Goal: Task Accomplishment & Management: Manage account settings

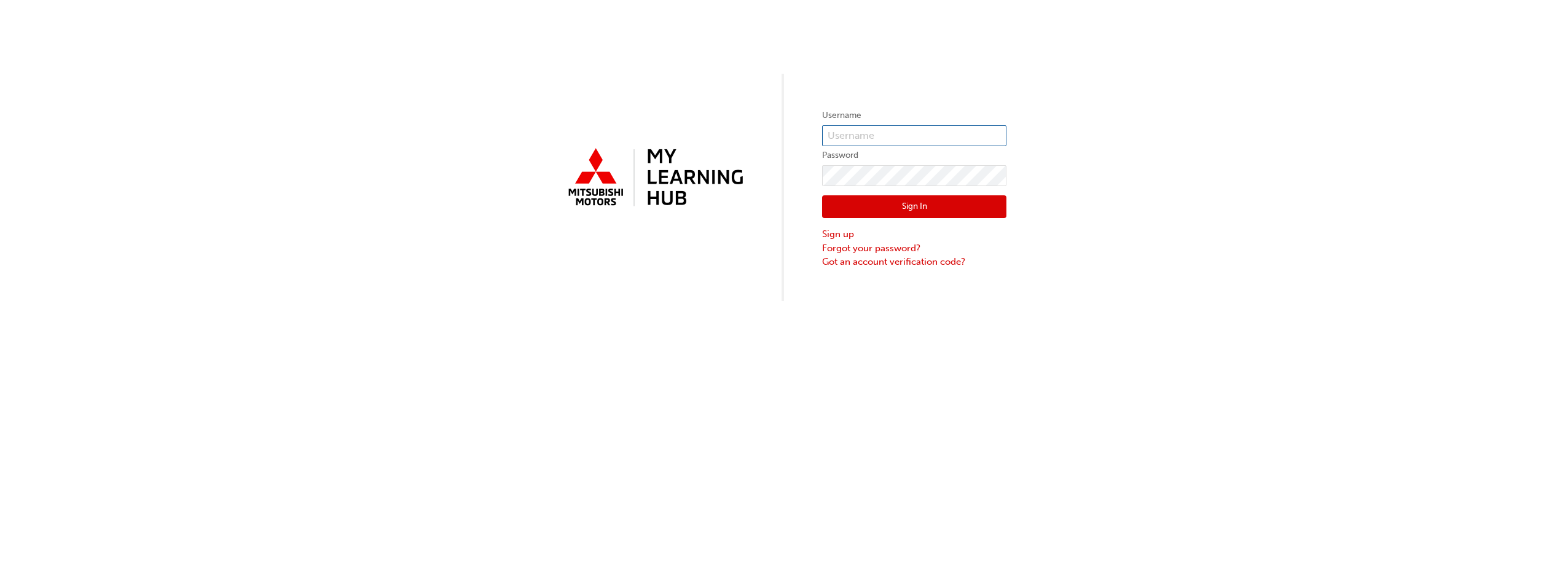
type input "0005002164"
click at [898, 201] on button "Sign In" at bounding box center [914, 207] width 185 height 23
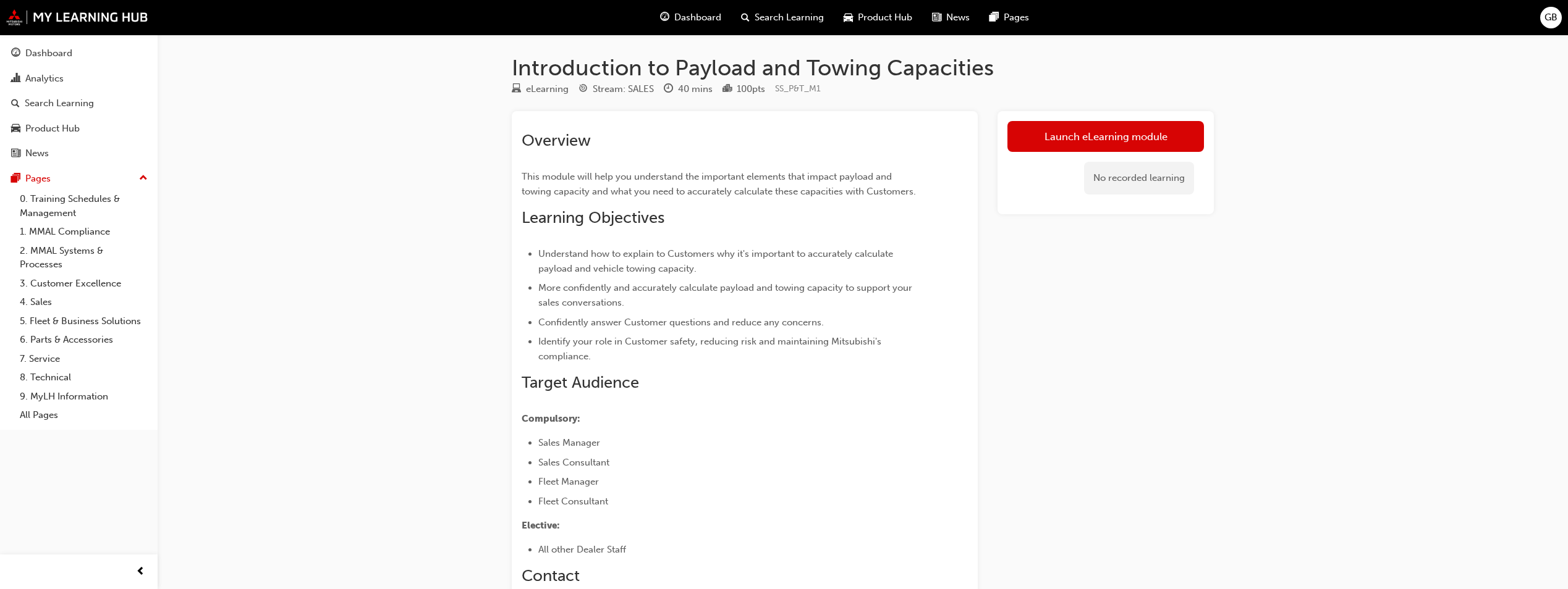
click at [1551, 13] on span "GB" at bounding box center [1551, 17] width 13 height 15
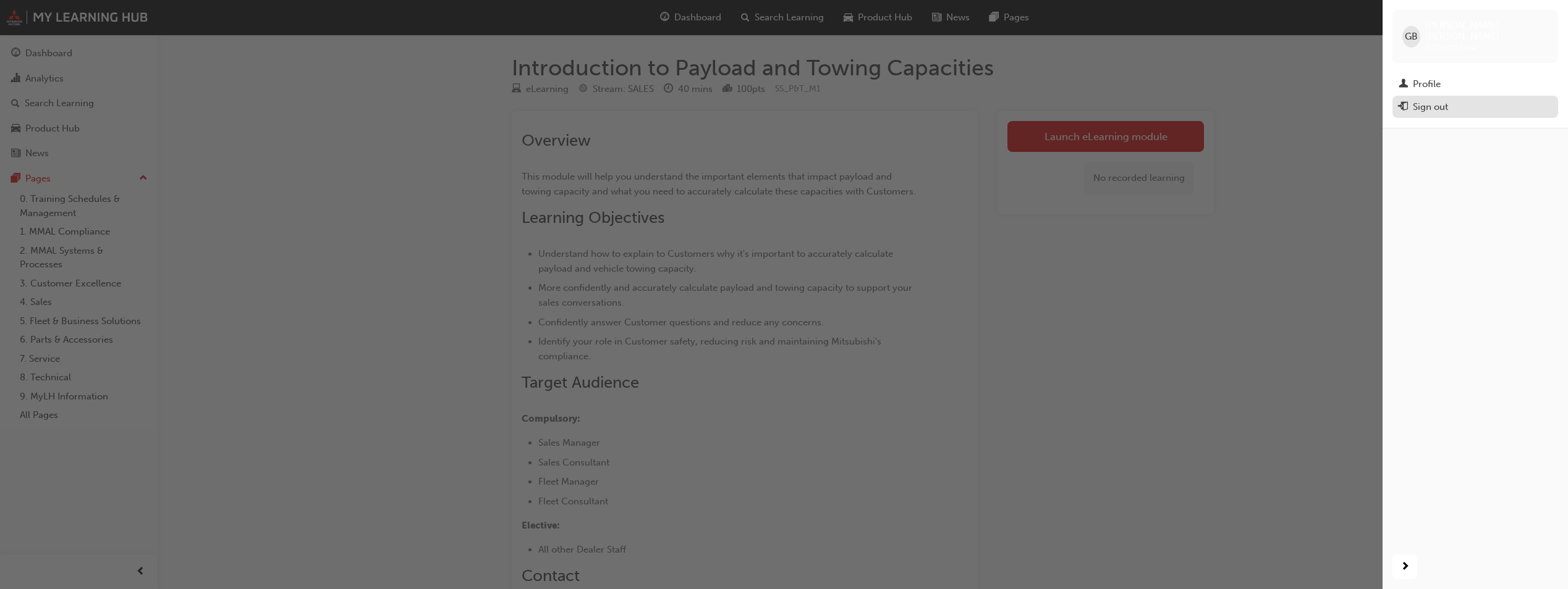
click at [1426, 100] on div "Sign out" at bounding box center [1430, 107] width 35 height 15
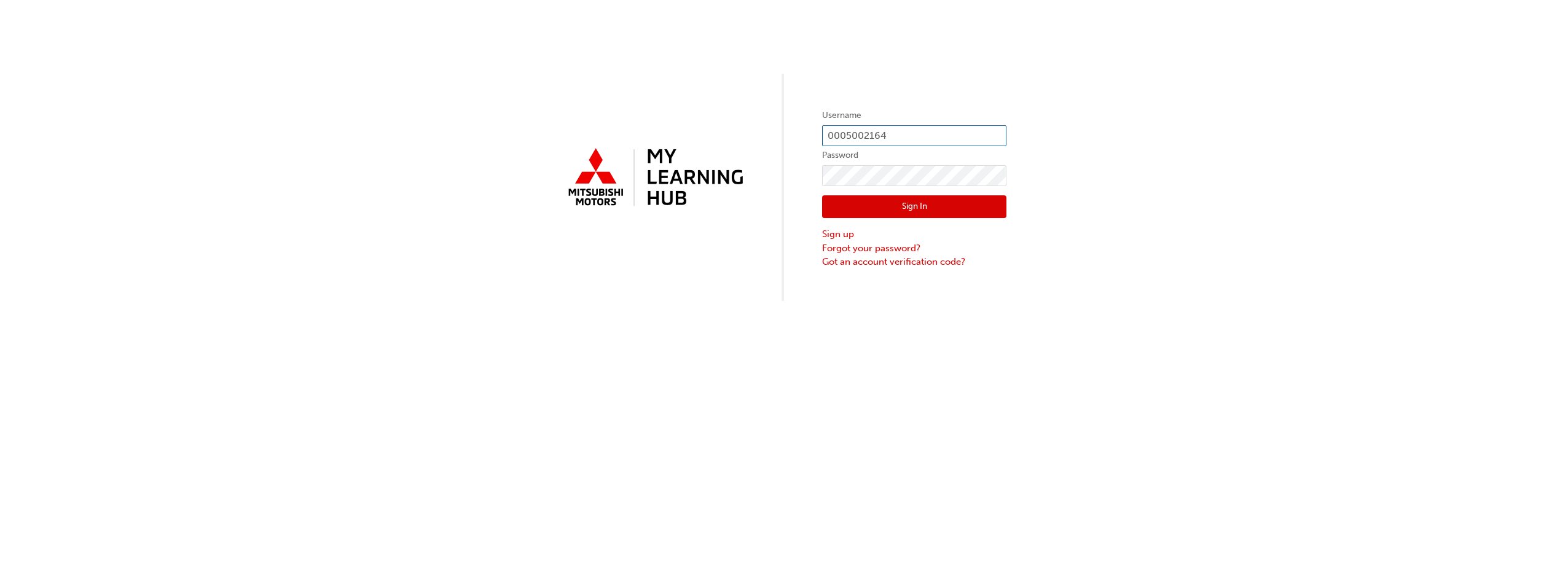
click at [911, 134] on input "0005002164" at bounding box center [914, 135] width 185 height 21
type input "0005555941"
drag, startPoint x: 931, startPoint y: 134, endPoint x: 799, endPoint y: 136, distance: 132.0
click at [799, 136] on div "Username 0005555941 Password Sign In Sign up Forgot your password? Got an accou…" at bounding box center [784, 151] width 1568 height 301
click at [1279, 225] on div "Username Password Sign In Sign up Forgot your password? Got an account verifica…" at bounding box center [784, 151] width 1568 height 301
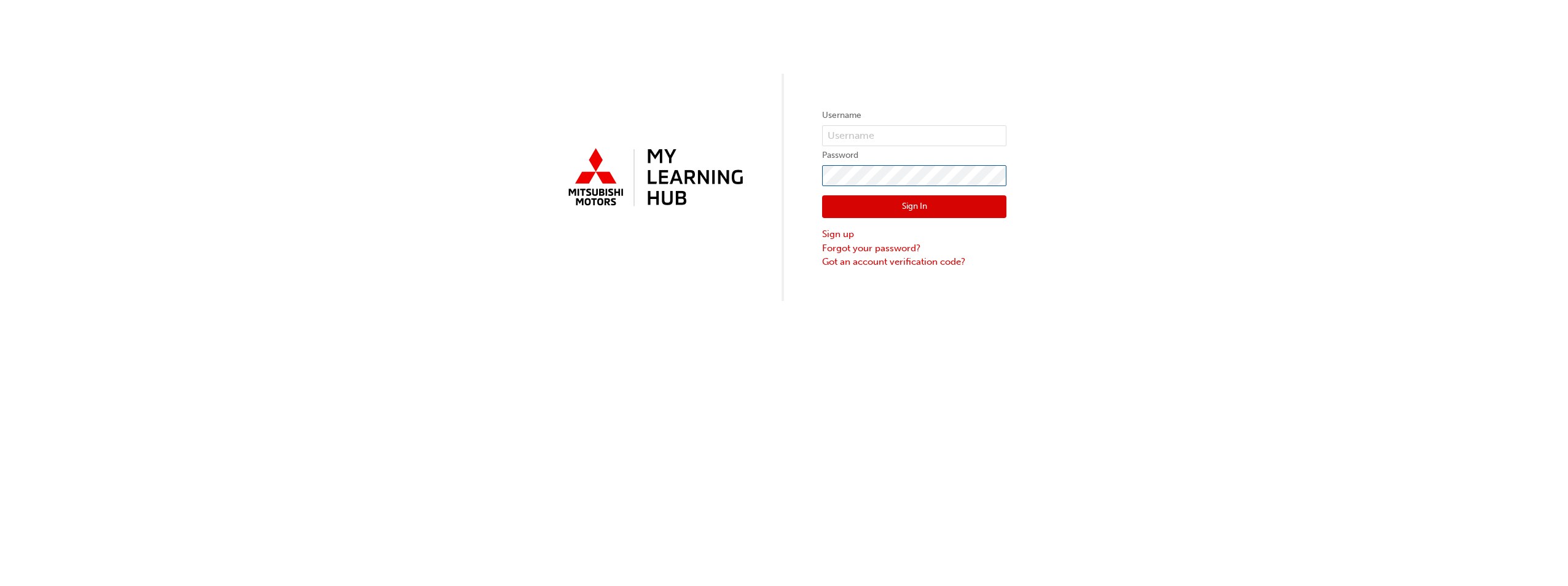
click at [655, 172] on div "Username Password Sign In Sign up Forgot your password? Got an account verifica…" at bounding box center [784, 151] width 1568 height 301
drag, startPoint x: 1071, startPoint y: 316, endPoint x: 1053, endPoint y: 316, distance: 18.0
click at [1071, 316] on div "Username Password Sign In Sign up Forgot your password? Got an account verifica…" at bounding box center [784, 293] width 1568 height 586
click at [862, 245] on link "Forgot your password?" at bounding box center [914, 248] width 185 height 14
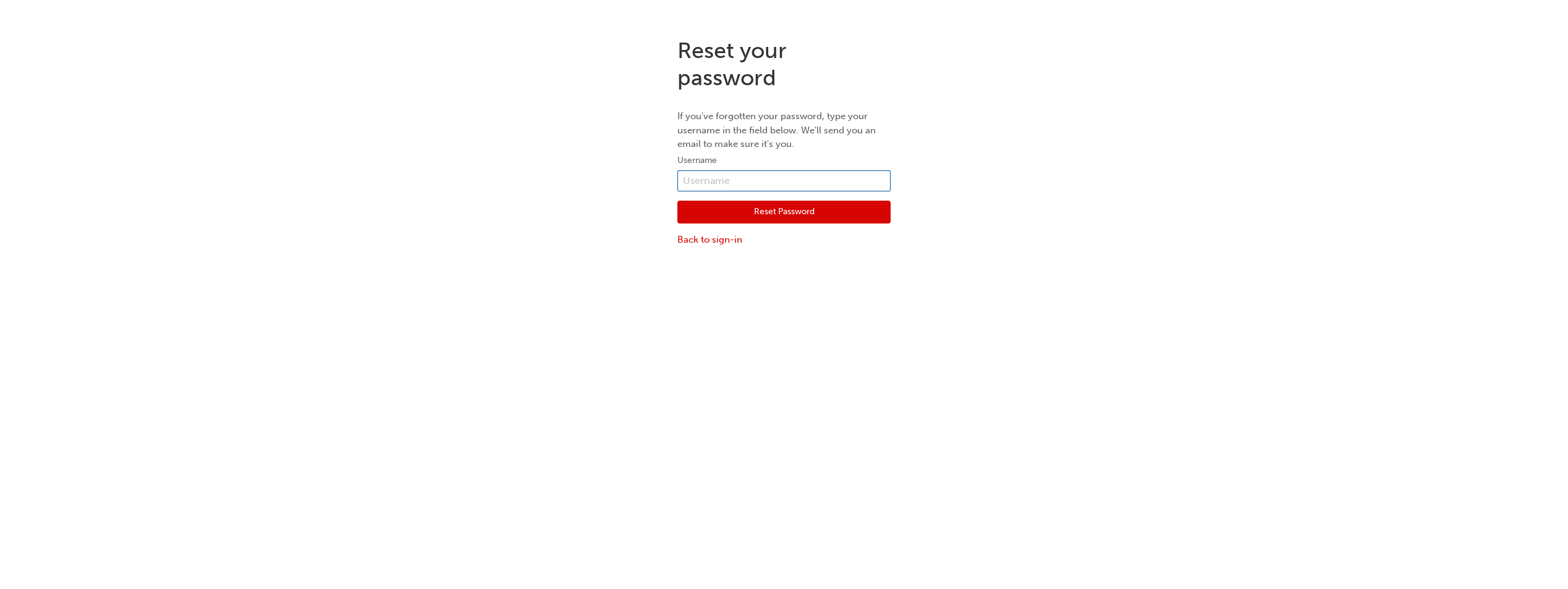
click at [717, 174] on input "text" at bounding box center [784, 180] width 213 height 21
paste input "0005555941"
type input "0005555941"
click at [740, 215] on button "Reset Password" at bounding box center [784, 212] width 213 height 23
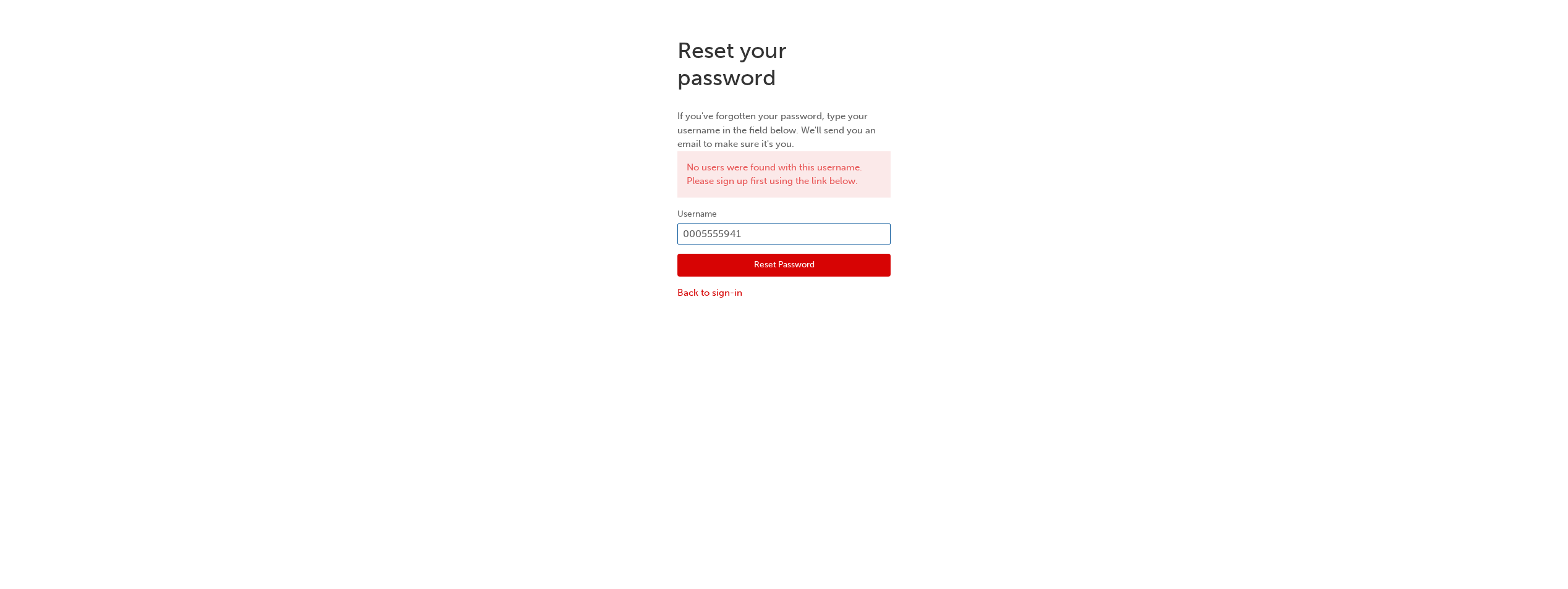
click at [700, 237] on input "0005555941" at bounding box center [784, 234] width 213 height 21
type input "5555941"
click at [769, 255] on button "Reset Password" at bounding box center [784, 265] width 213 height 23
drag, startPoint x: 784, startPoint y: 238, endPoint x: 636, endPoint y: 232, distance: 148.1
click at [636, 232] on div "Reset your password If you've forgotten your password, type your username in th…" at bounding box center [784, 168] width 1568 height 281
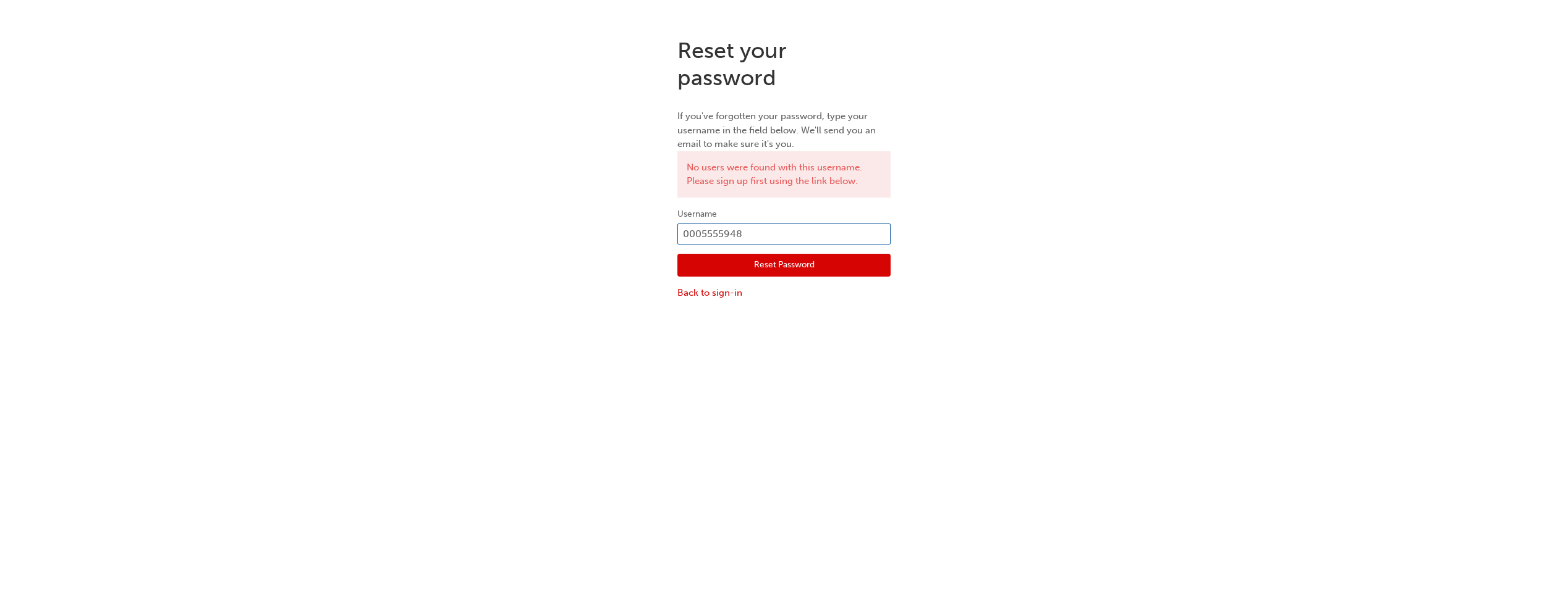
type input "0005555948"
click at [767, 264] on button "Reset Password" at bounding box center [784, 265] width 213 height 23
click at [720, 292] on link "Back to sign-in" at bounding box center [784, 293] width 213 height 15
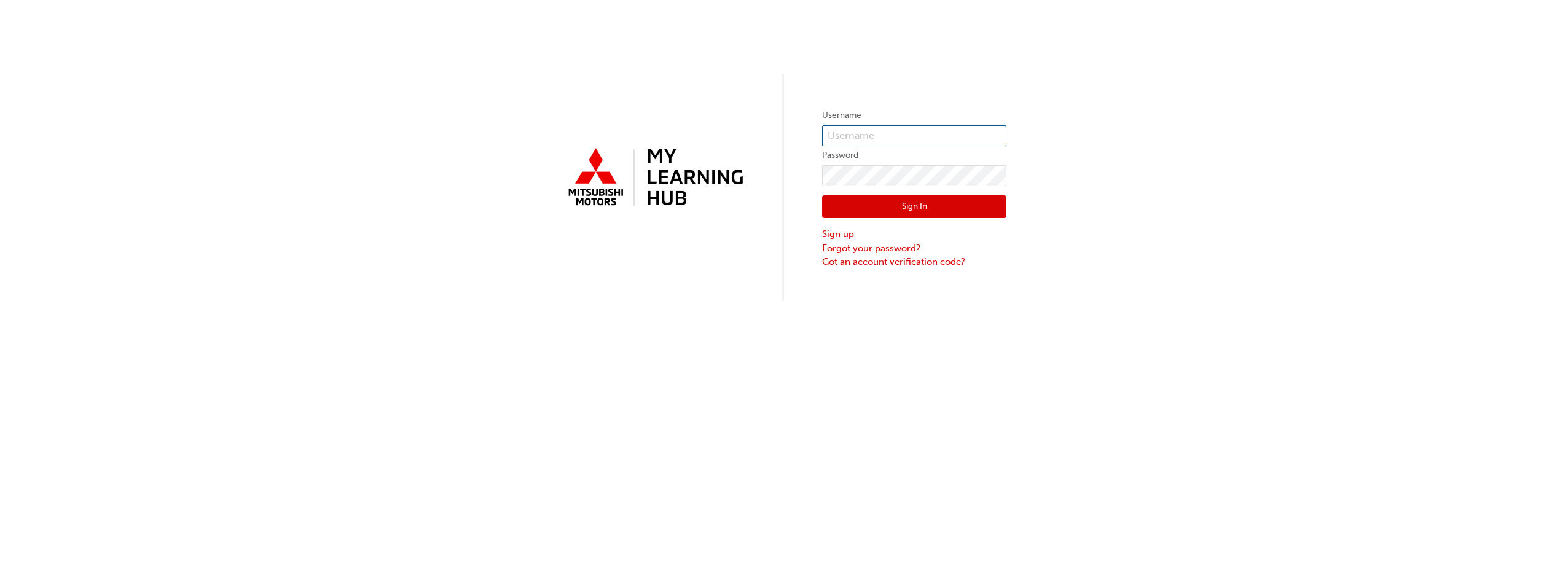
type input "0005002164"
click at [836, 230] on link "Sign up" at bounding box center [914, 234] width 185 height 14
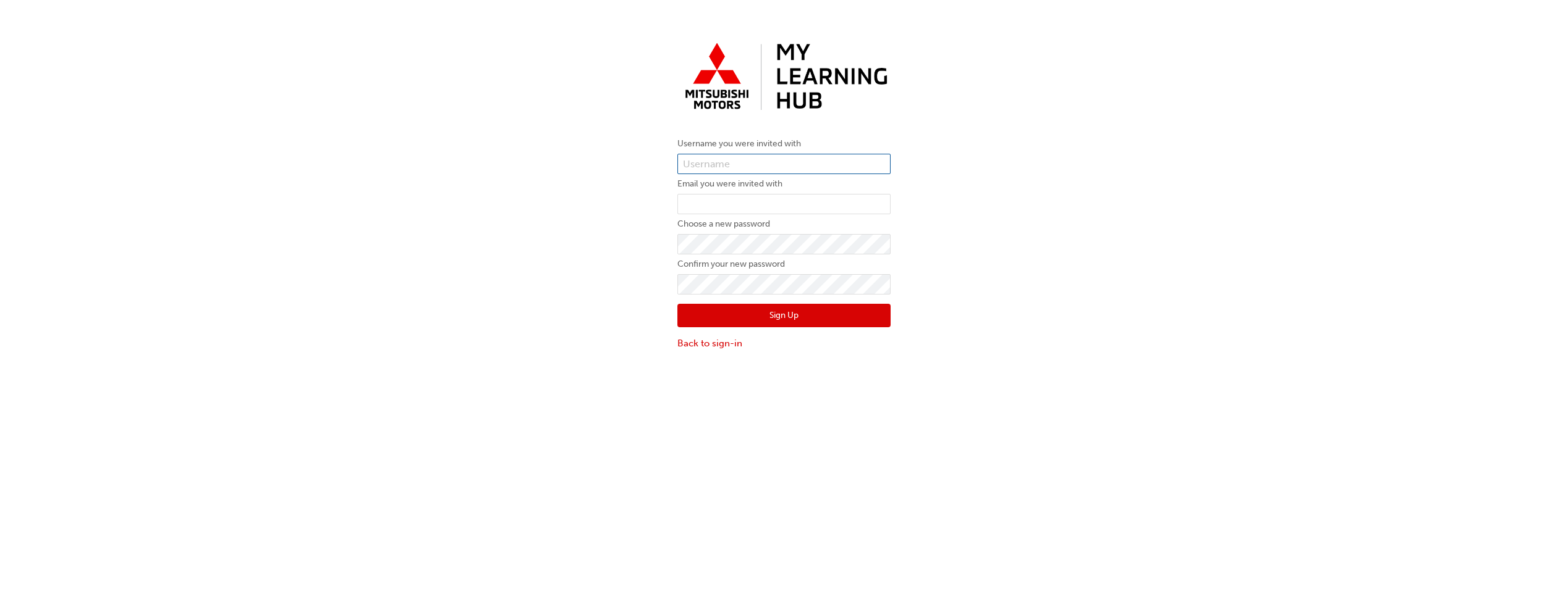
type input "0005002164"
click at [716, 340] on link "Back to sign-in" at bounding box center [784, 344] width 213 height 15
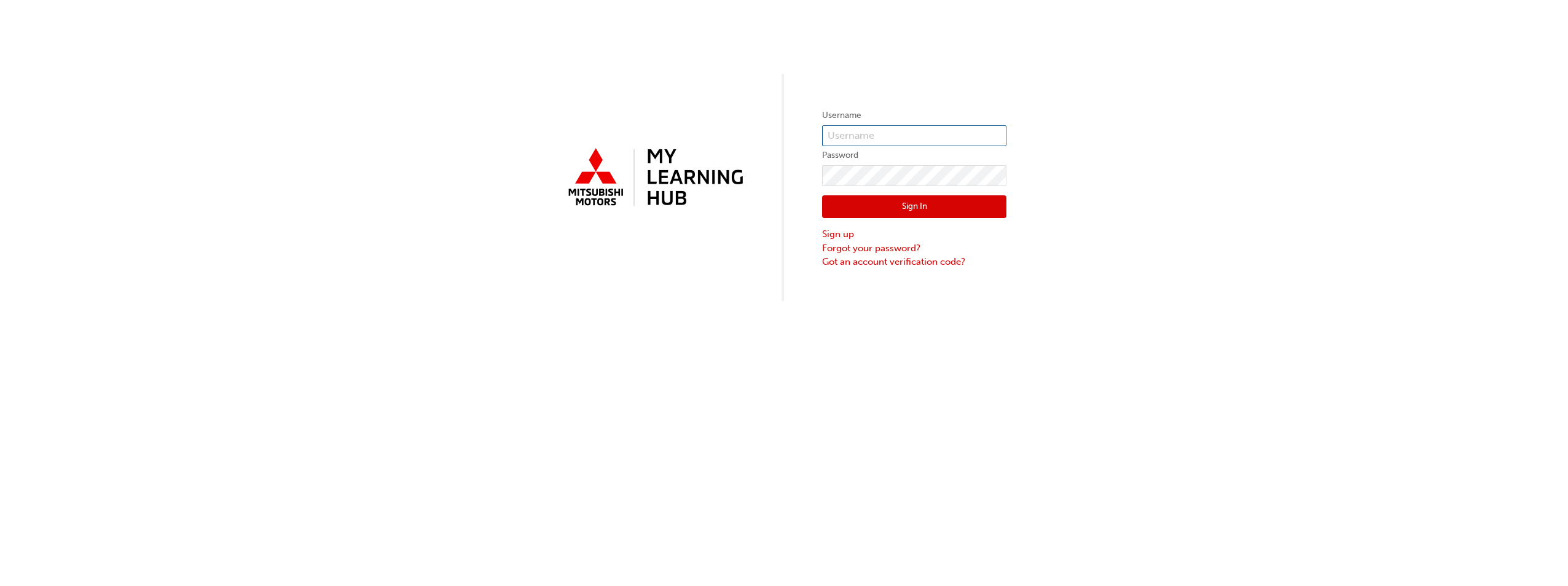
type input "0005002164"
click at [878, 246] on link "Forgot your password?" at bounding box center [914, 248] width 185 height 14
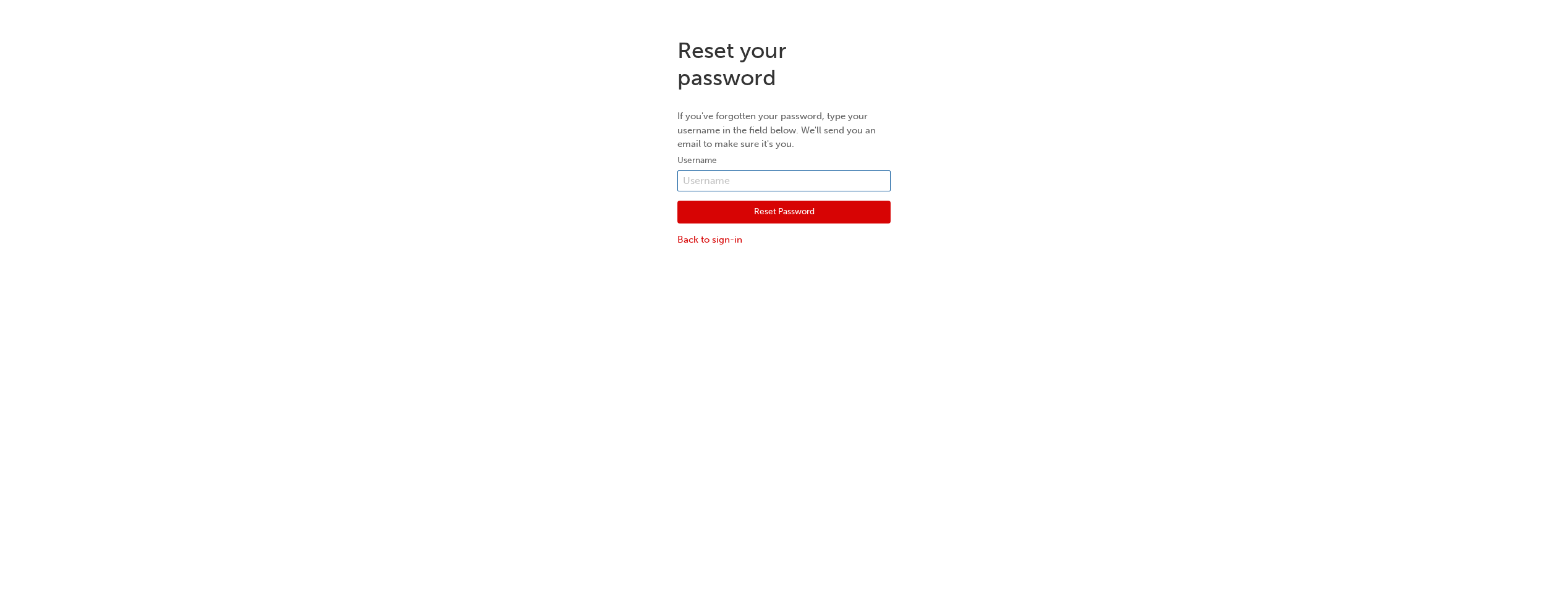
click at [787, 188] on input "text" at bounding box center [784, 180] width 213 height 21
type input "0005555941"
click at [784, 203] on button "Reset Password" at bounding box center [784, 212] width 213 height 23
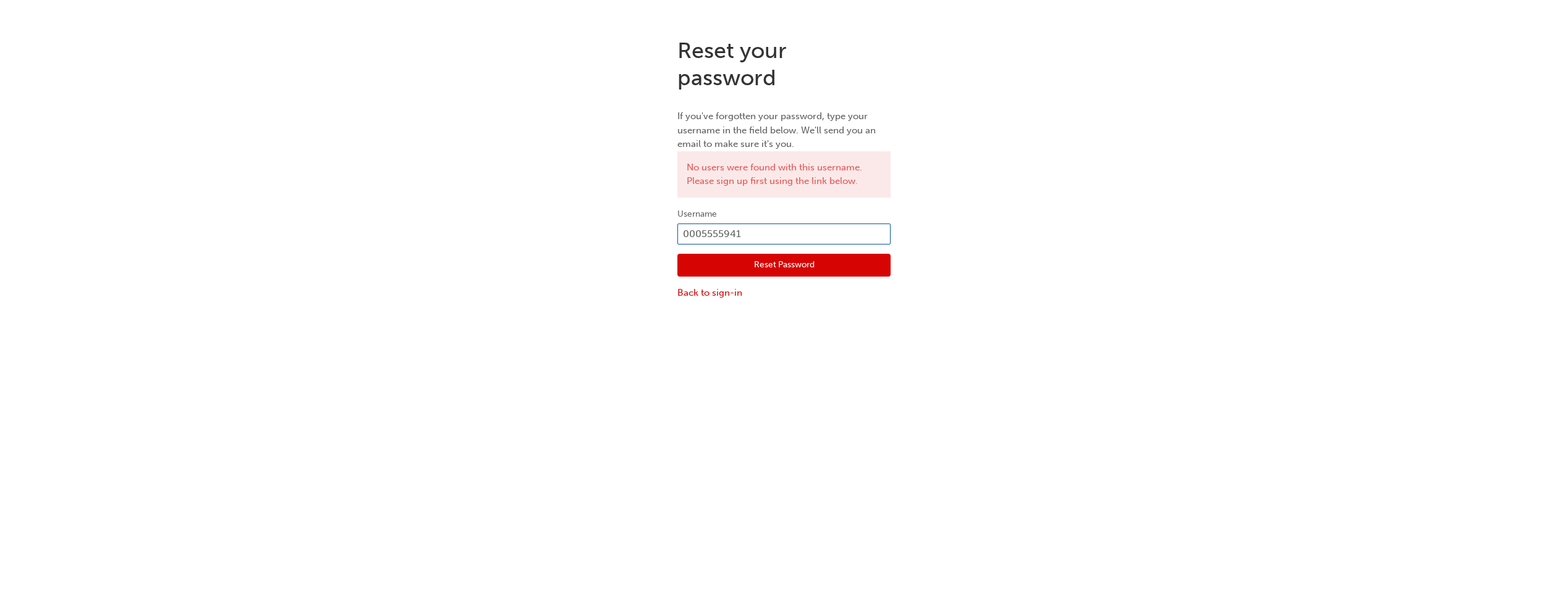
drag, startPoint x: 783, startPoint y: 231, endPoint x: 520, endPoint y: 206, distance: 264.2
click at [520, 206] on div "Reset your password If you've forgotten your password, type your username in th…" at bounding box center [784, 168] width 1568 height 281
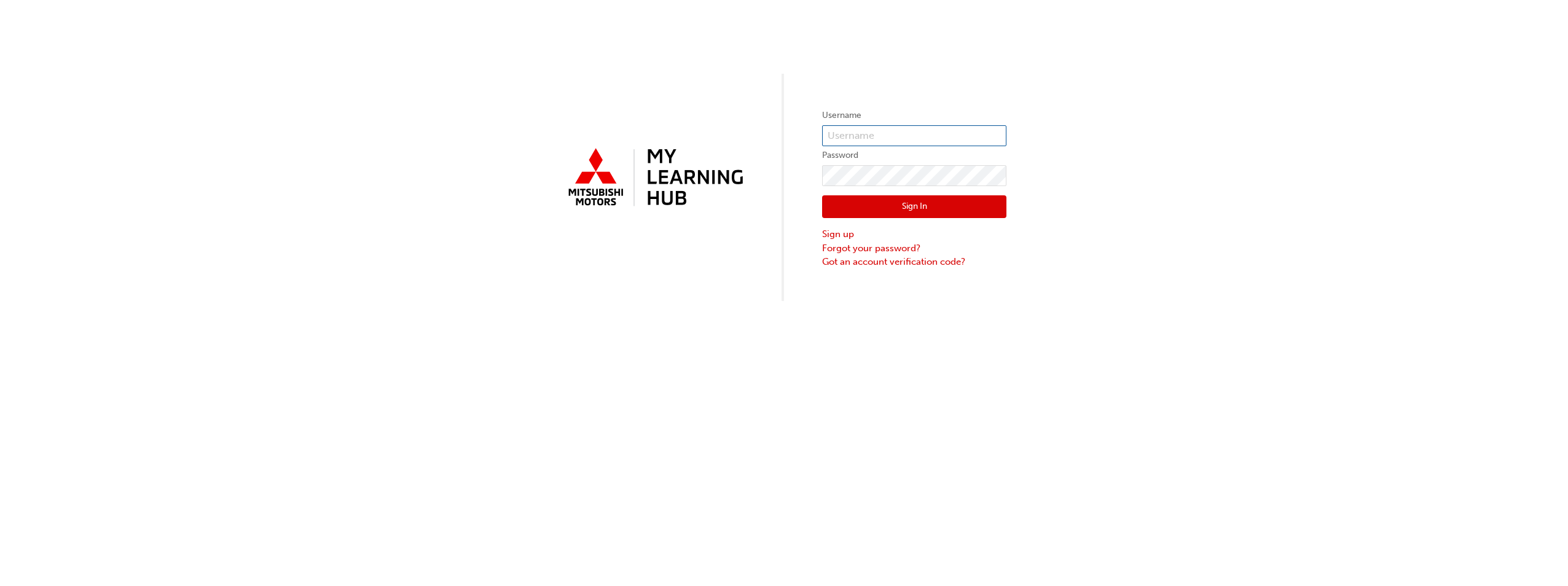
type input "0005002164"
click at [893, 205] on button "Sign In" at bounding box center [914, 207] width 185 height 23
